Goal: Task Accomplishment & Management: Use online tool/utility

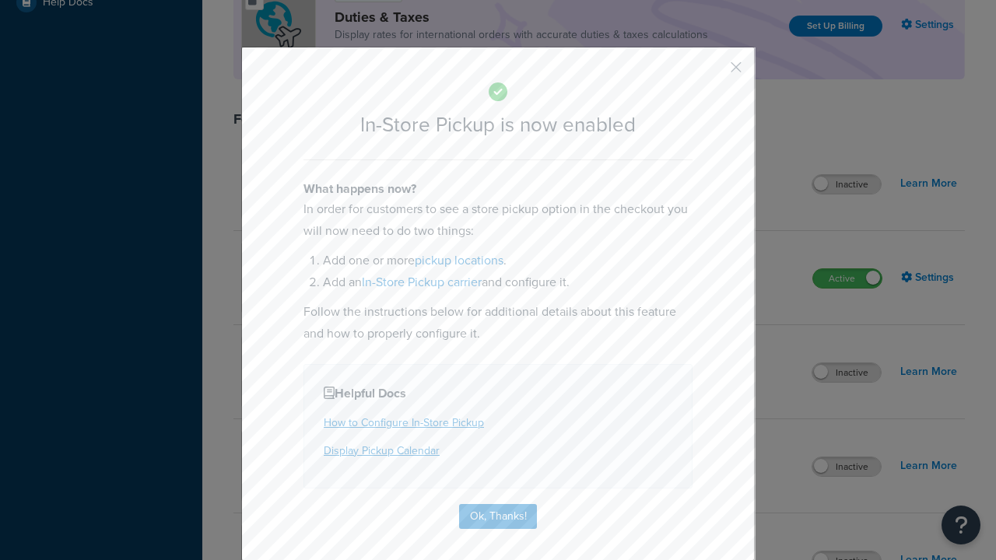
click at [713, 72] on button "button" at bounding box center [713, 73] width 4 height 4
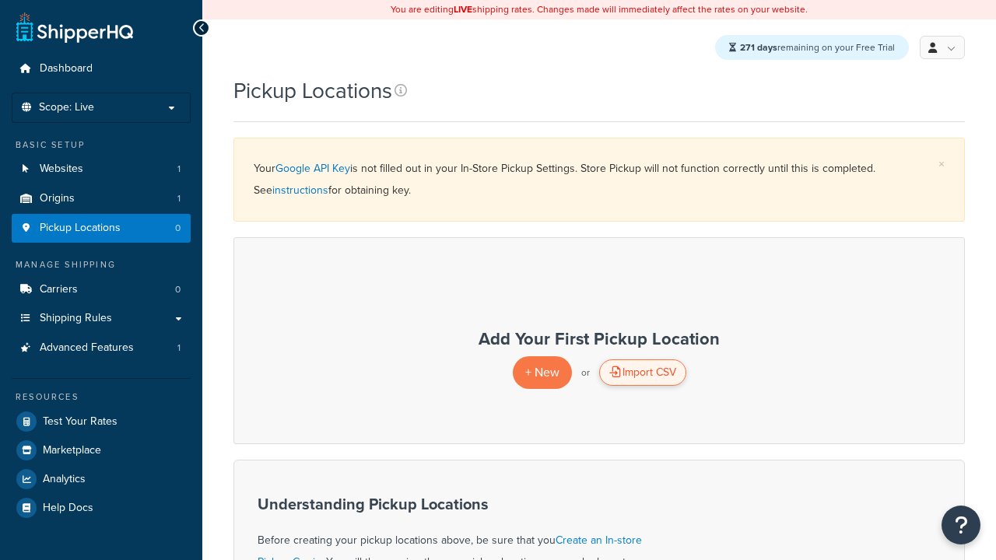
click at [642, 374] on div "Import CSV" at bounding box center [642, 373] width 87 height 26
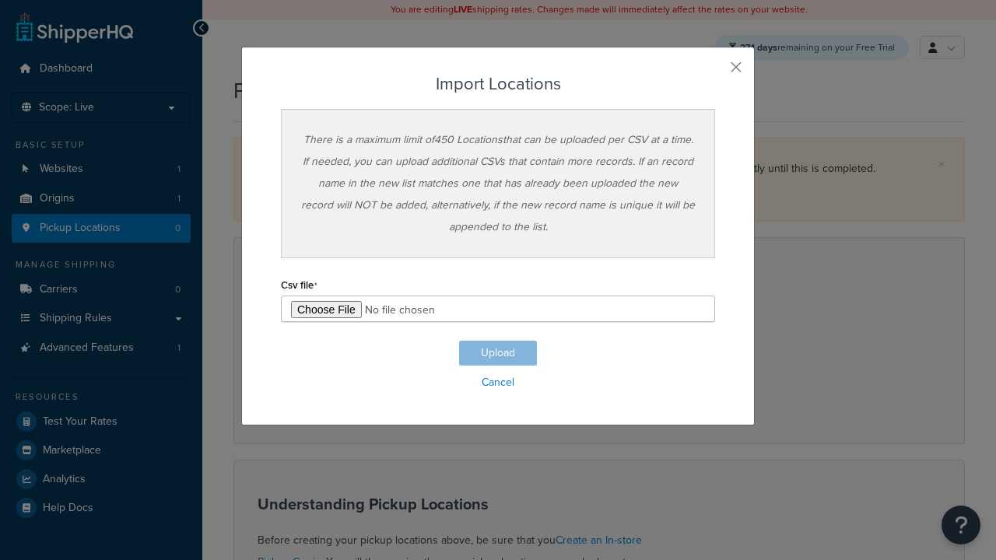
type input "C:\fakepath\importLocationsSuccess.csv"
click at [498, 353] on button "Upload" at bounding box center [498, 353] width 78 height 25
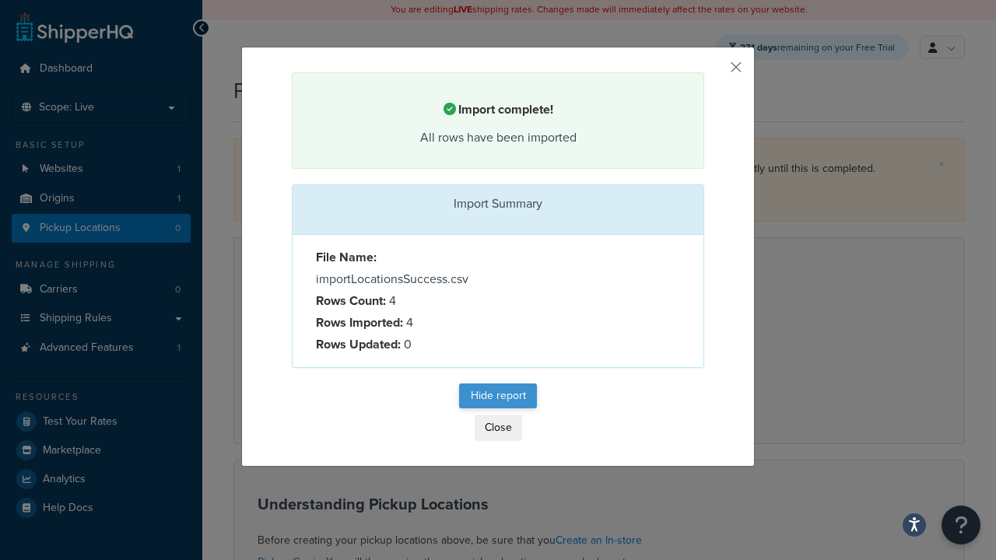
click at [498, 397] on button "Hide report" at bounding box center [498, 396] width 78 height 25
